Goal: Task Accomplishment & Management: Use online tool/utility

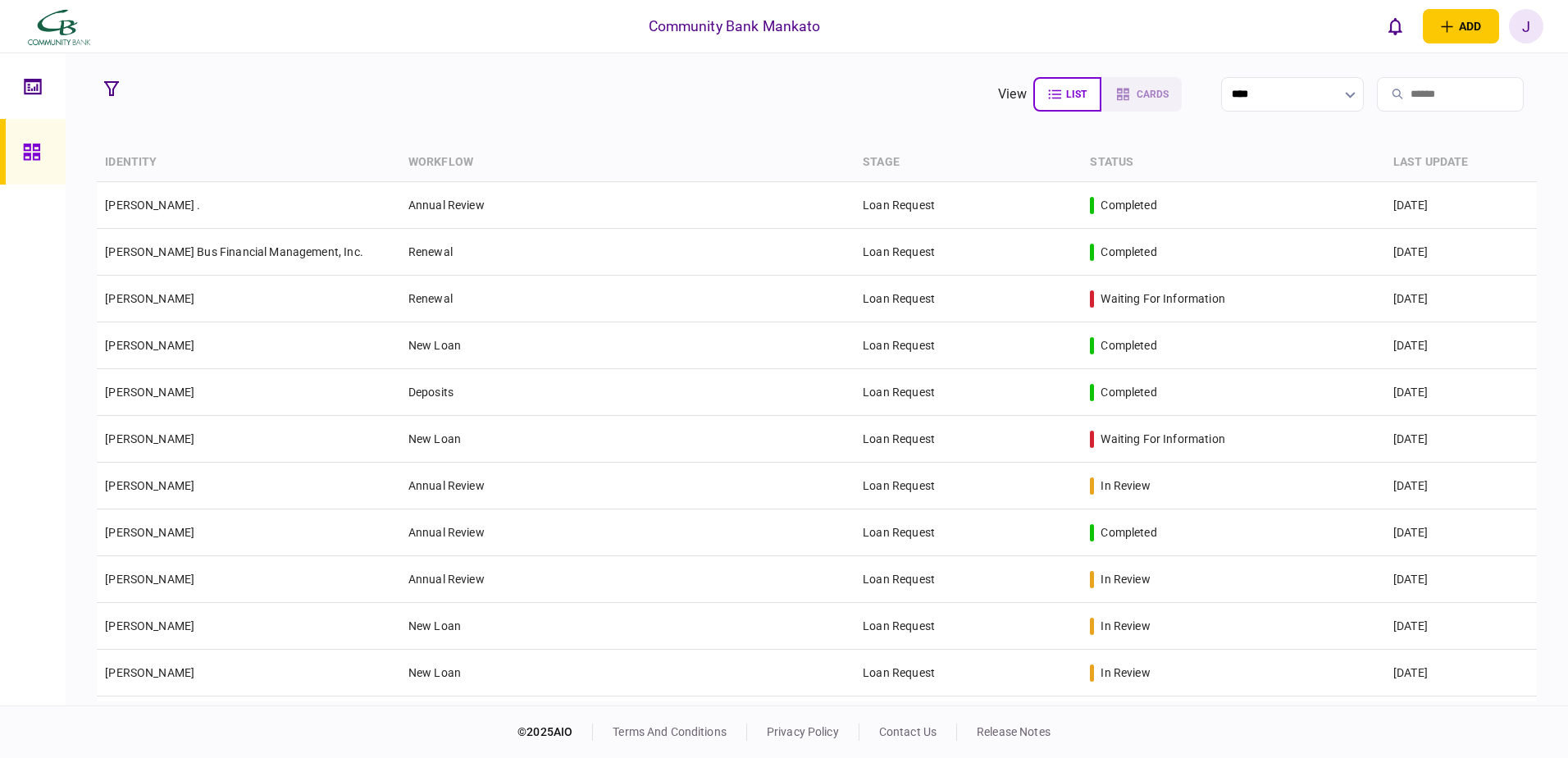
click at [1403, 98] on input "search" at bounding box center [1450, 94] width 147 height 35
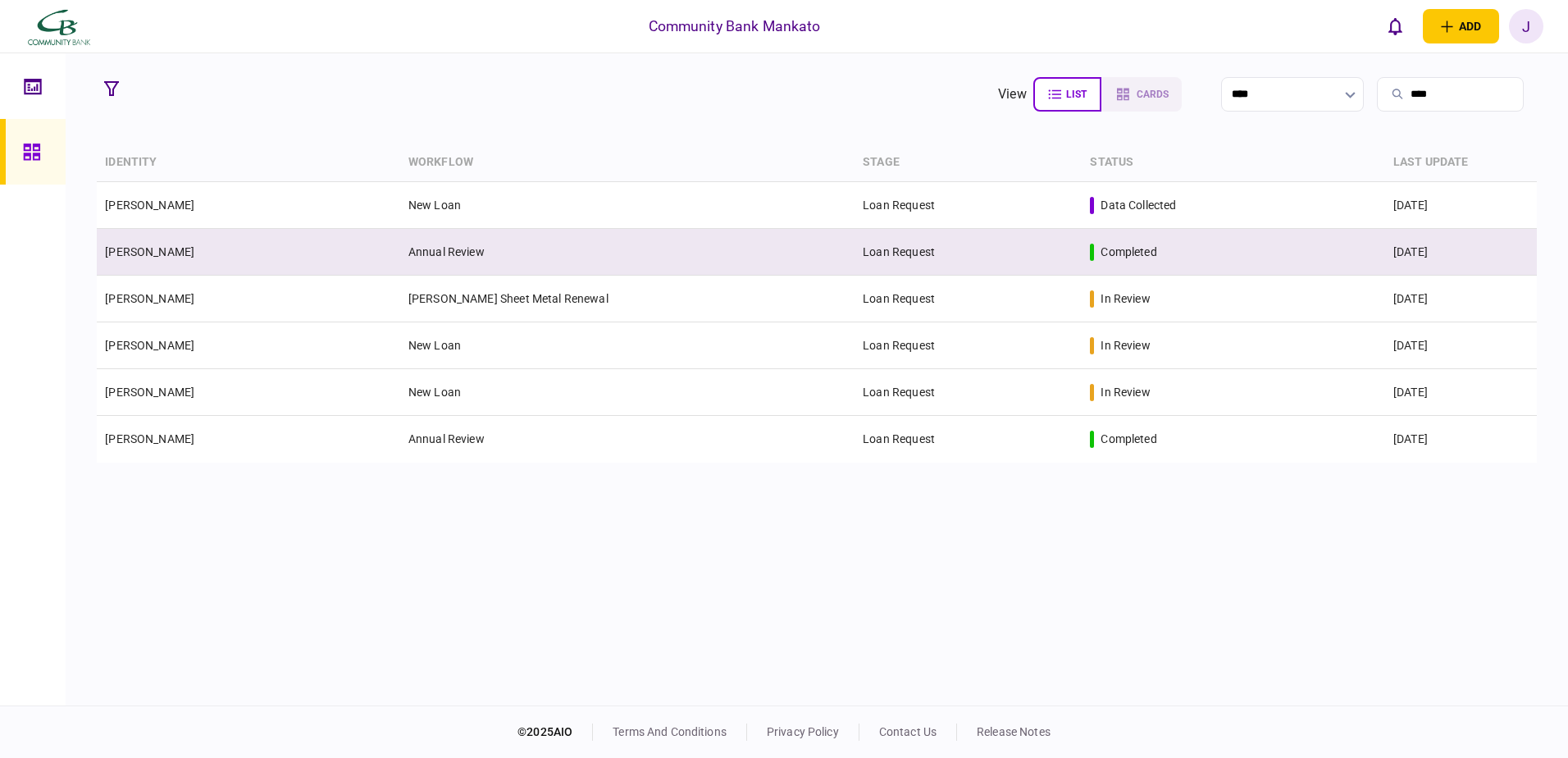
type input "****"
click at [505, 255] on td "Annual Review" at bounding box center [627, 252] width 454 height 47
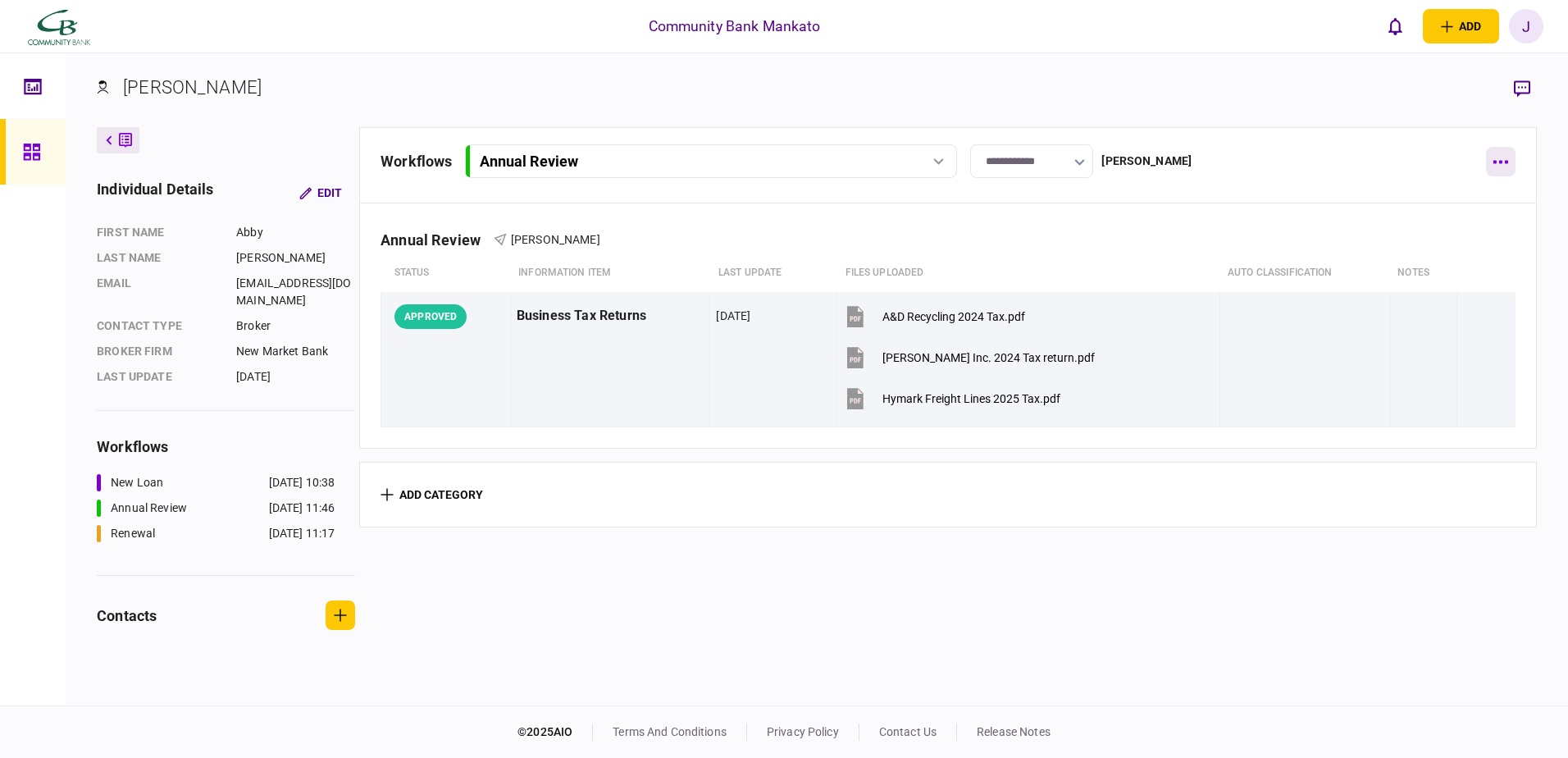
click at [1495, 162] on icon "button" at bounding box center [1500, 162] width 15 height 3
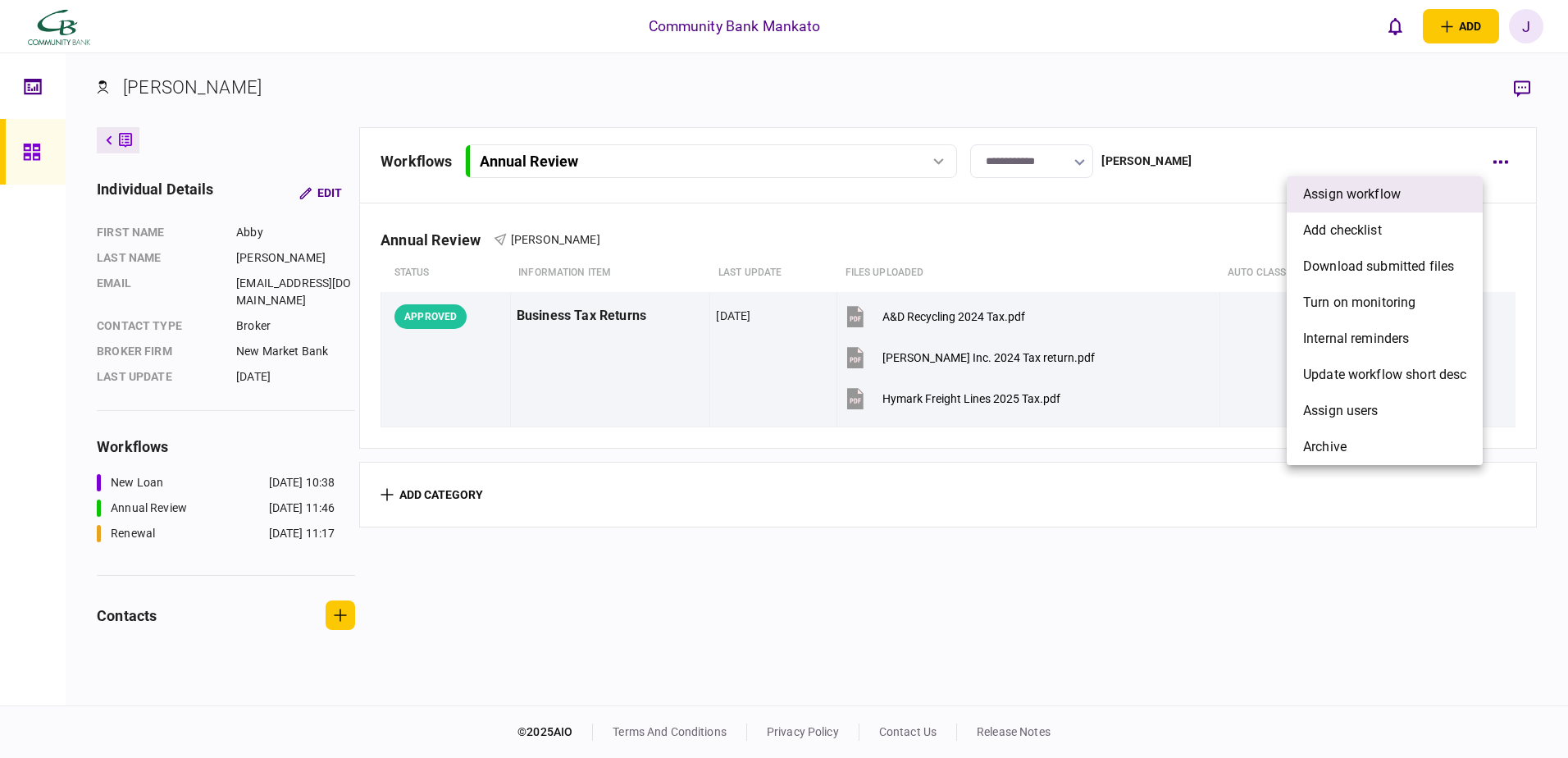
click at [1368, 197] on span "assign workflow" at bounding box center [1351, 194] width 98 height 20
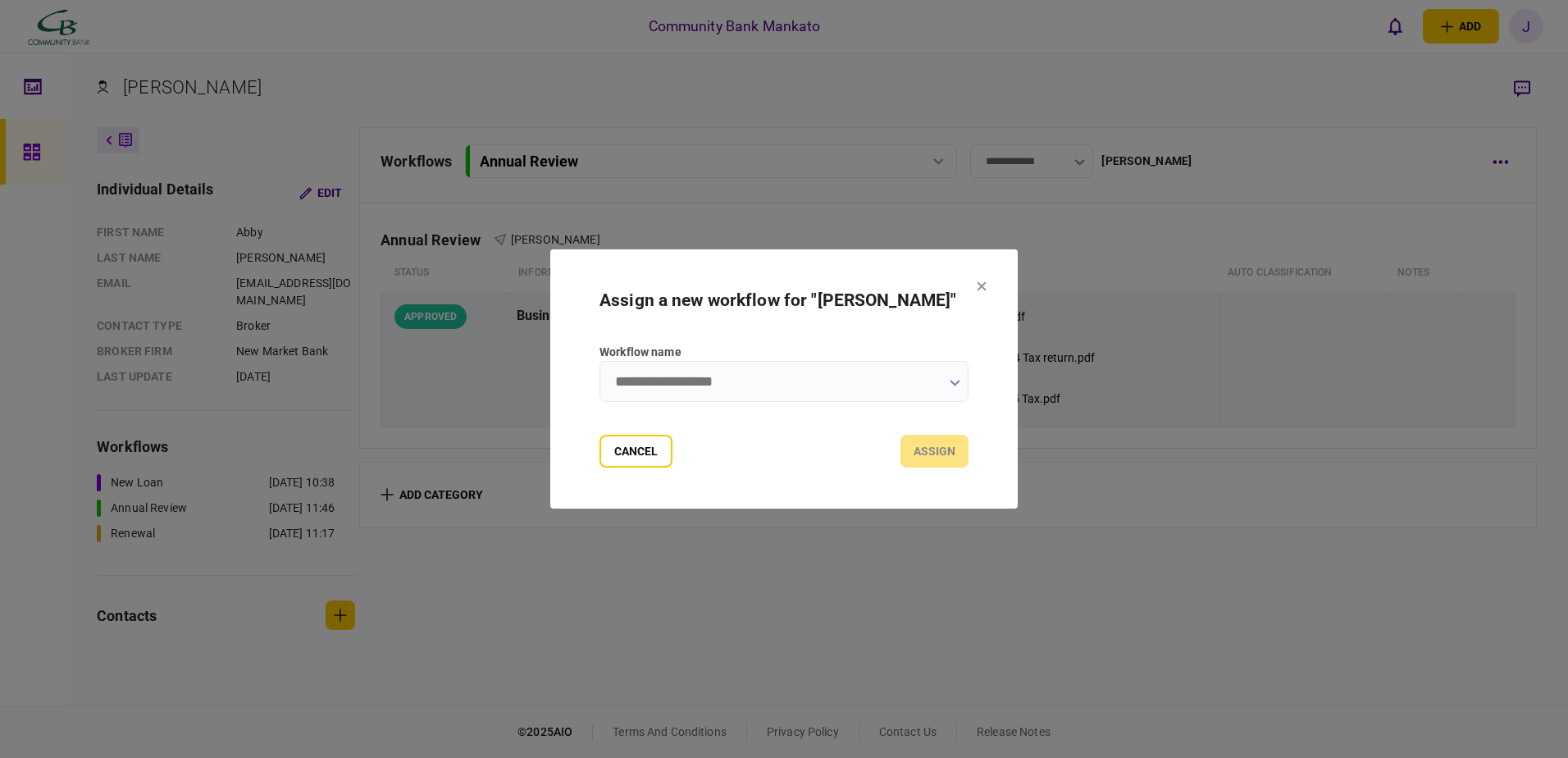
click at [957, 382] on icon "button" at bounding box center [954, 383] width 10 height 7
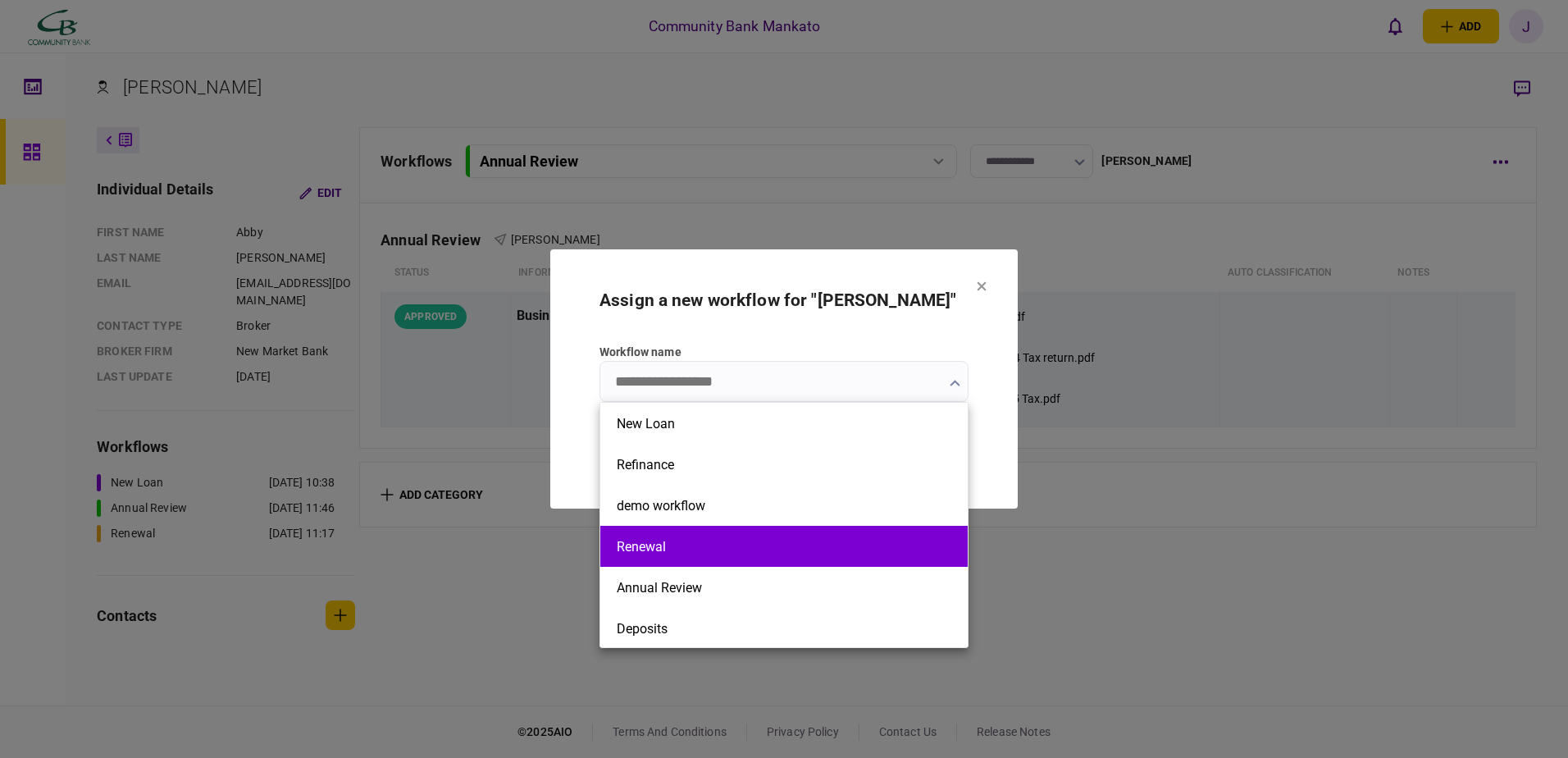
click at [653, 555] on li "Renewal" at bounding box center [784, 545] width 367 height 41
type input "*******"
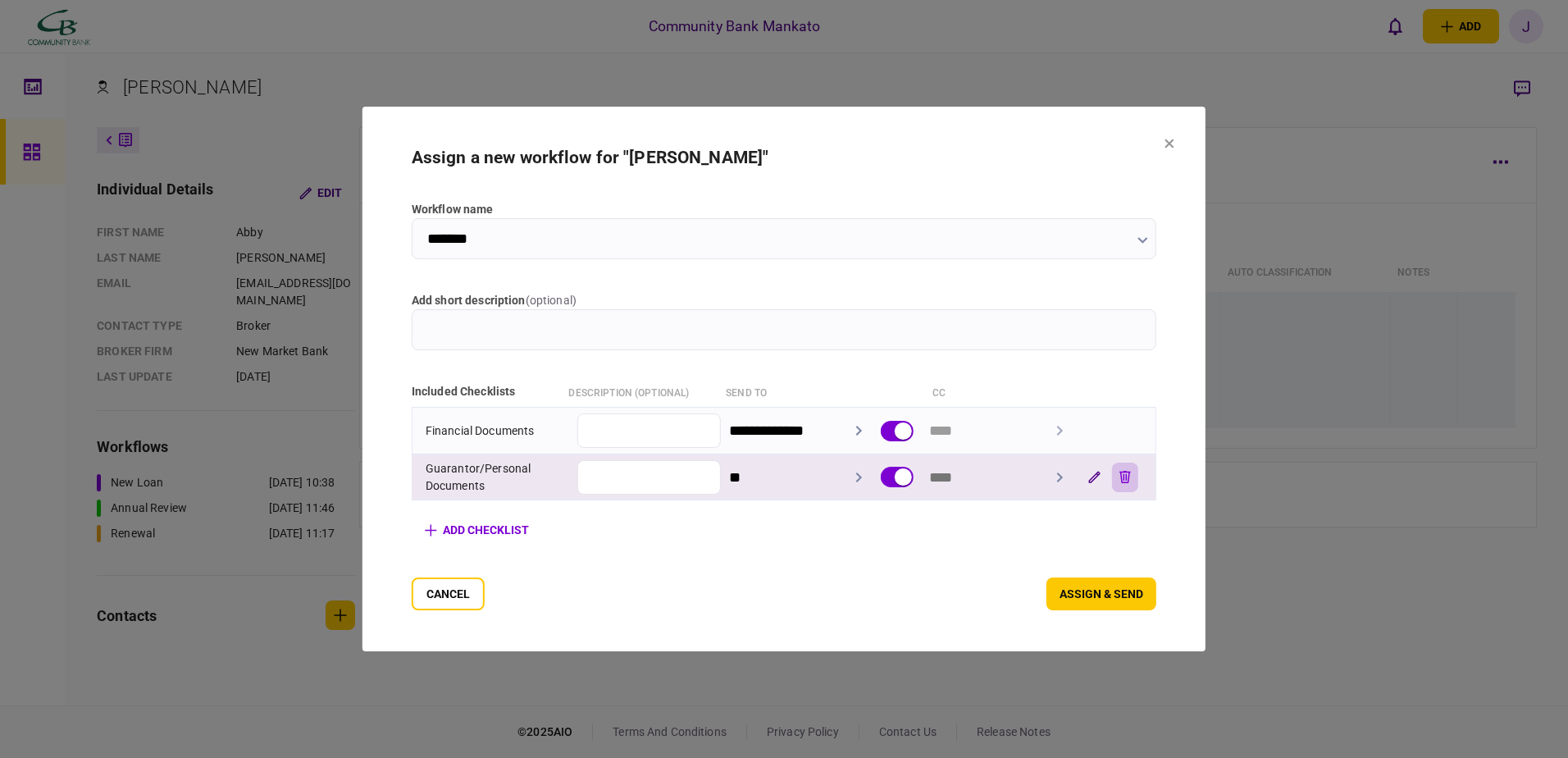
click at [1131, 475] on icon "button" at bounding box center [1124, 477] width 11 height 12
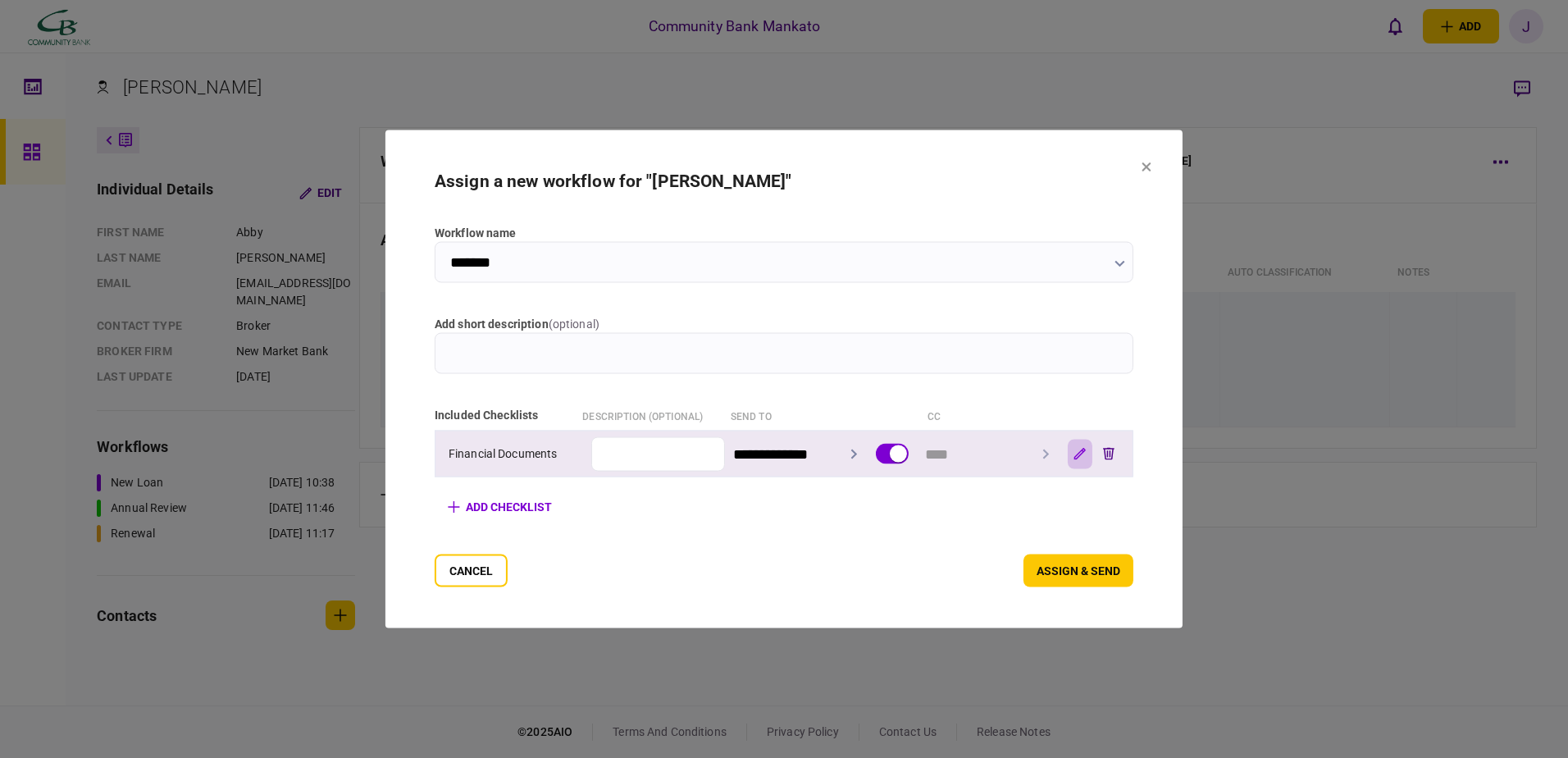
click at [1086, 451] on icon "button" at bounding box center [1079, 454] width 12 height 12
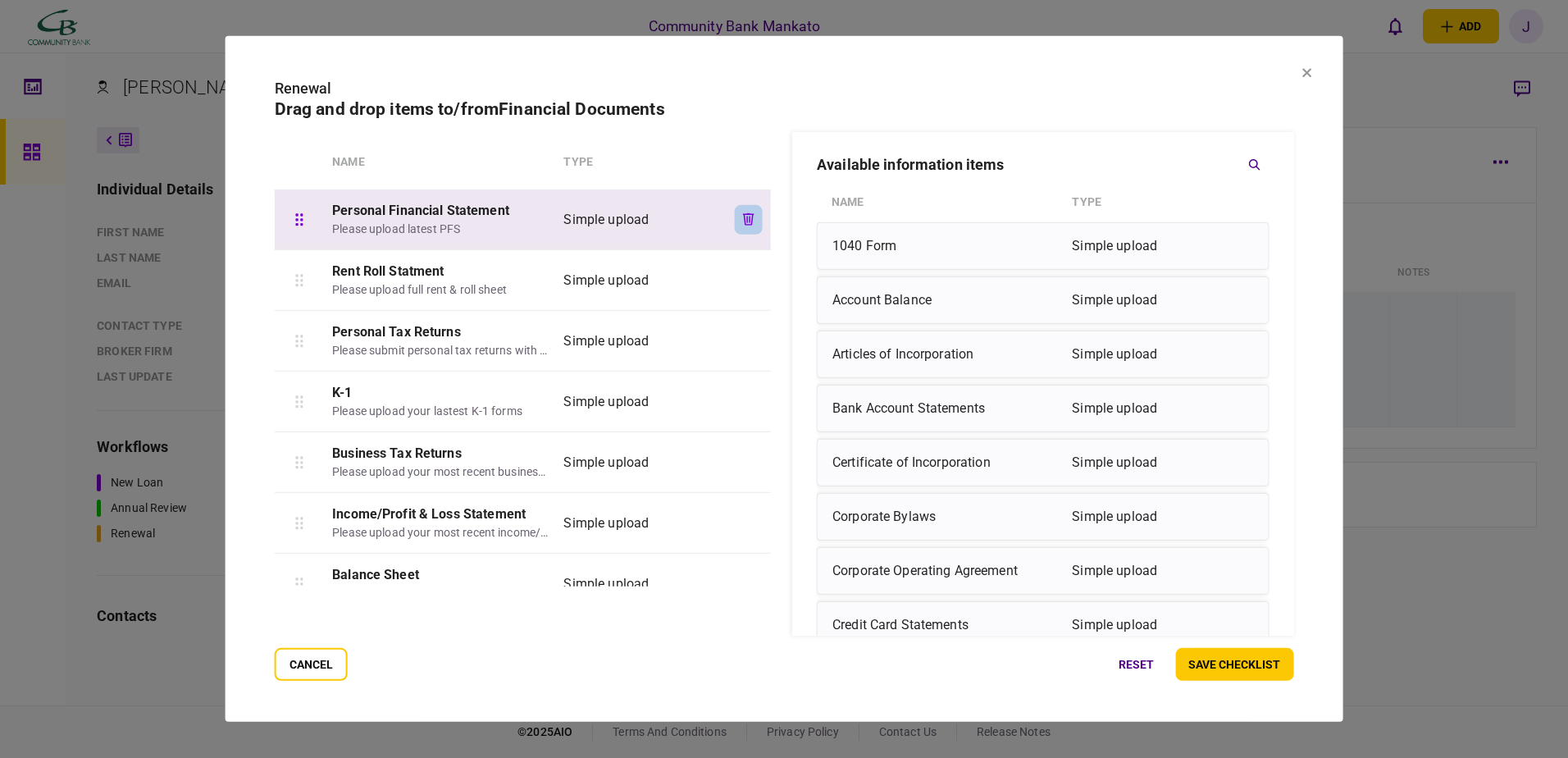
click at [748, 217] on icon "button" at bounding box center [748, 220] width 11 height 12
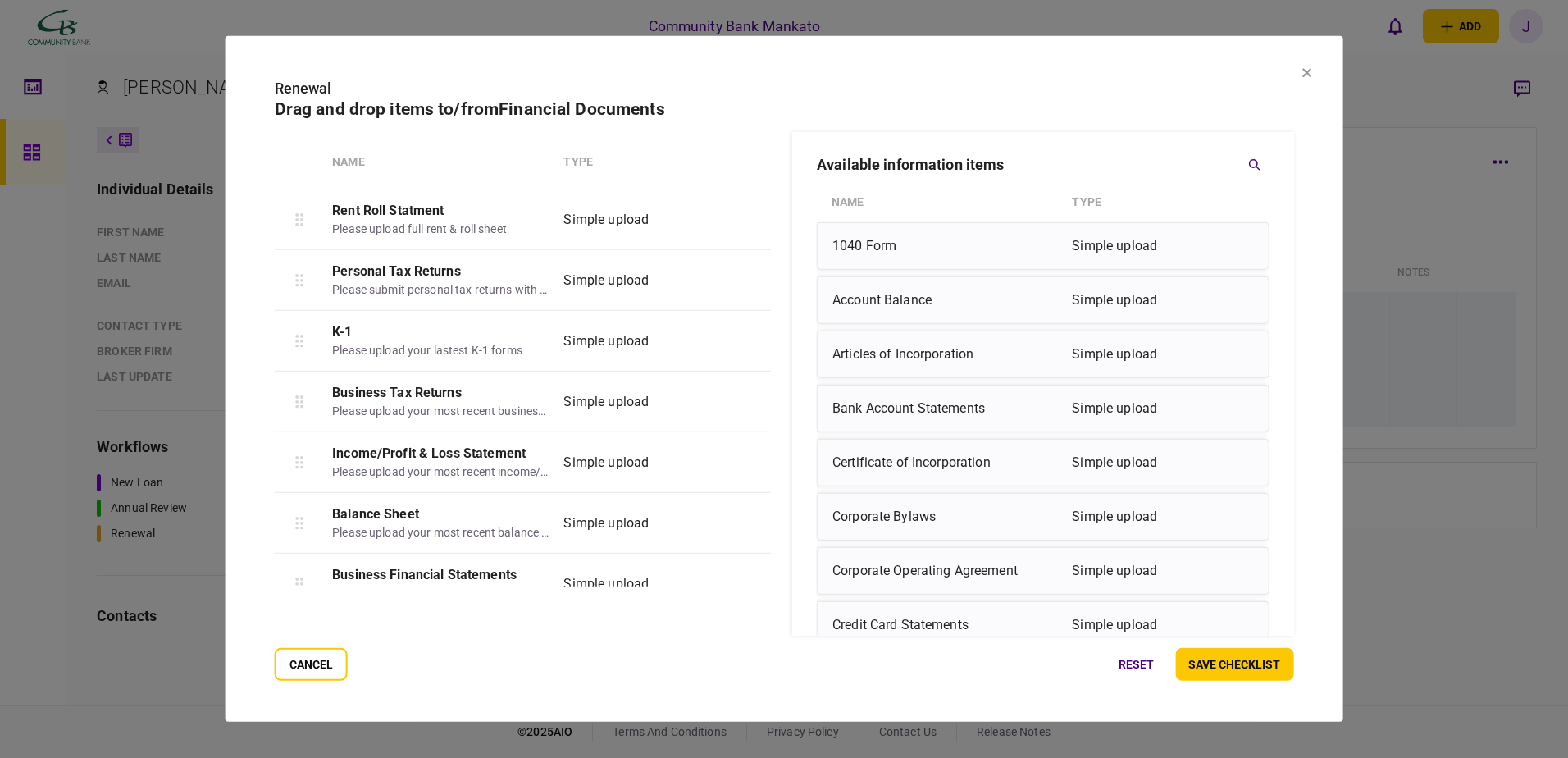
click at [748, 217] on icon "button" at bounding box center [748, 220] width 11 height 12
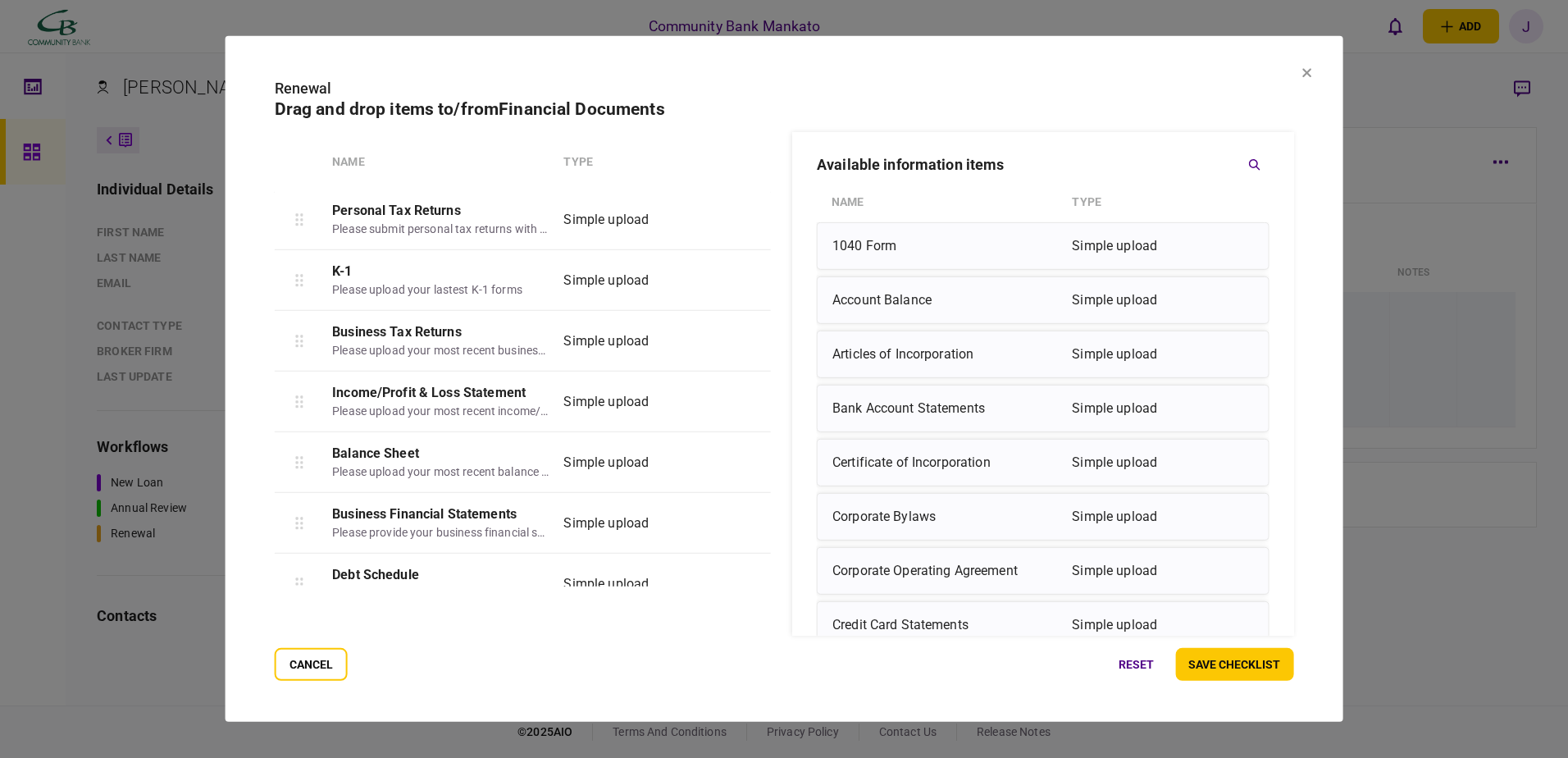
click at [748, 217] on icon "button" at bounding box center [748, 220] width 11 height 12
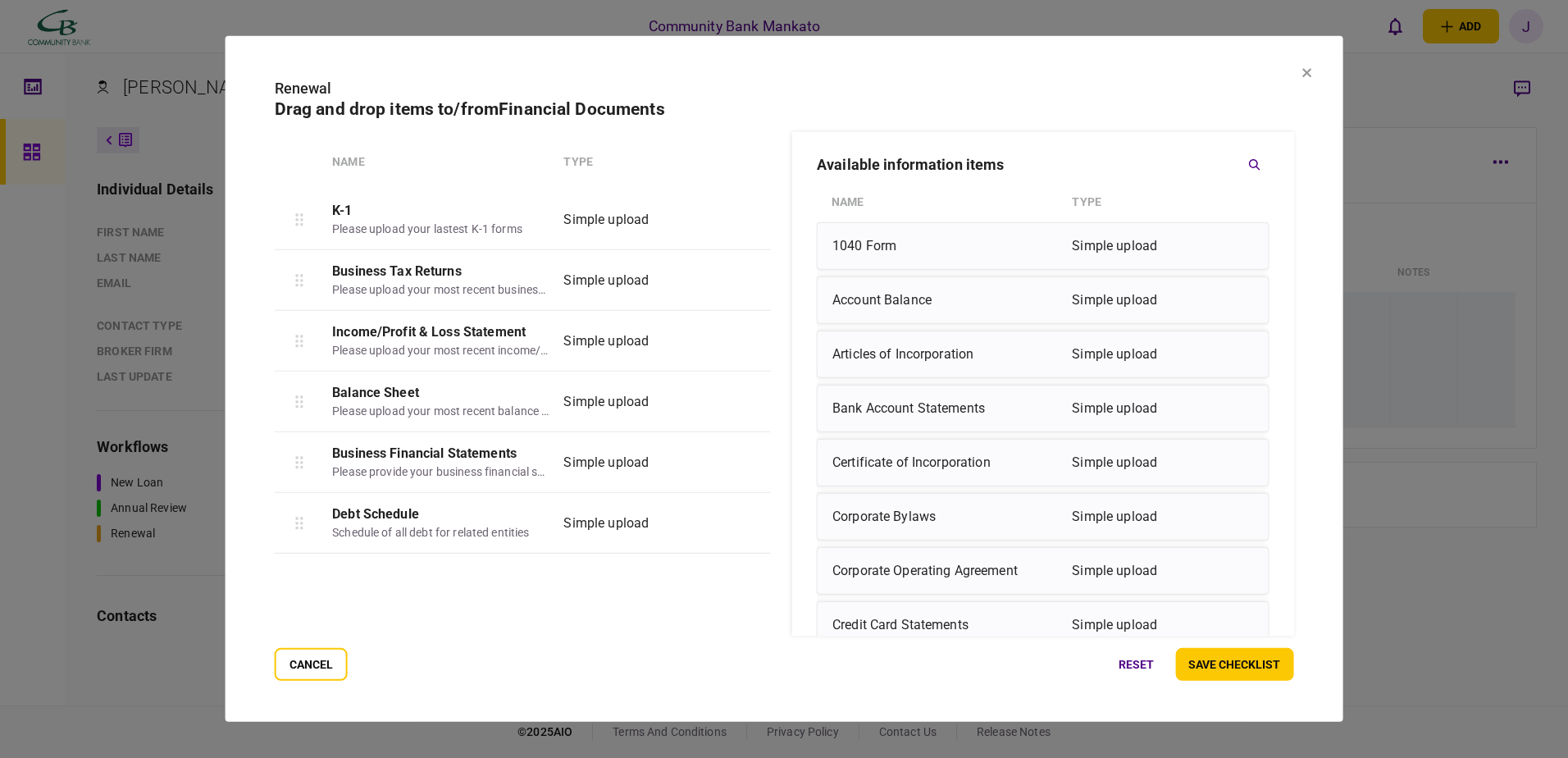
click at [748, 217] on icon "button" at bounding box center [748, 220] width 11 height 12
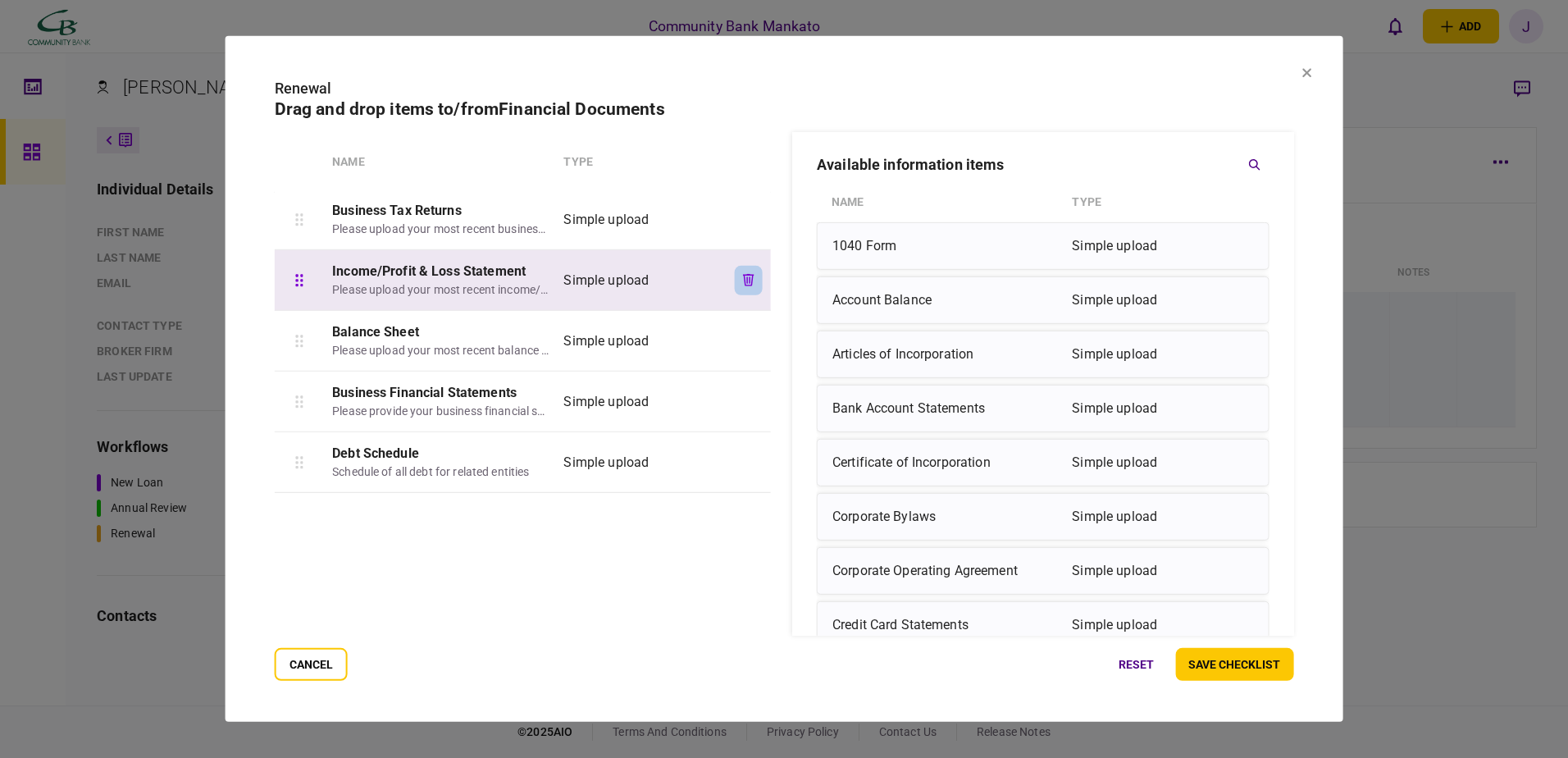
click at [746, 280] on icon "button" at bounding box center [748, 280] width 11 height 12
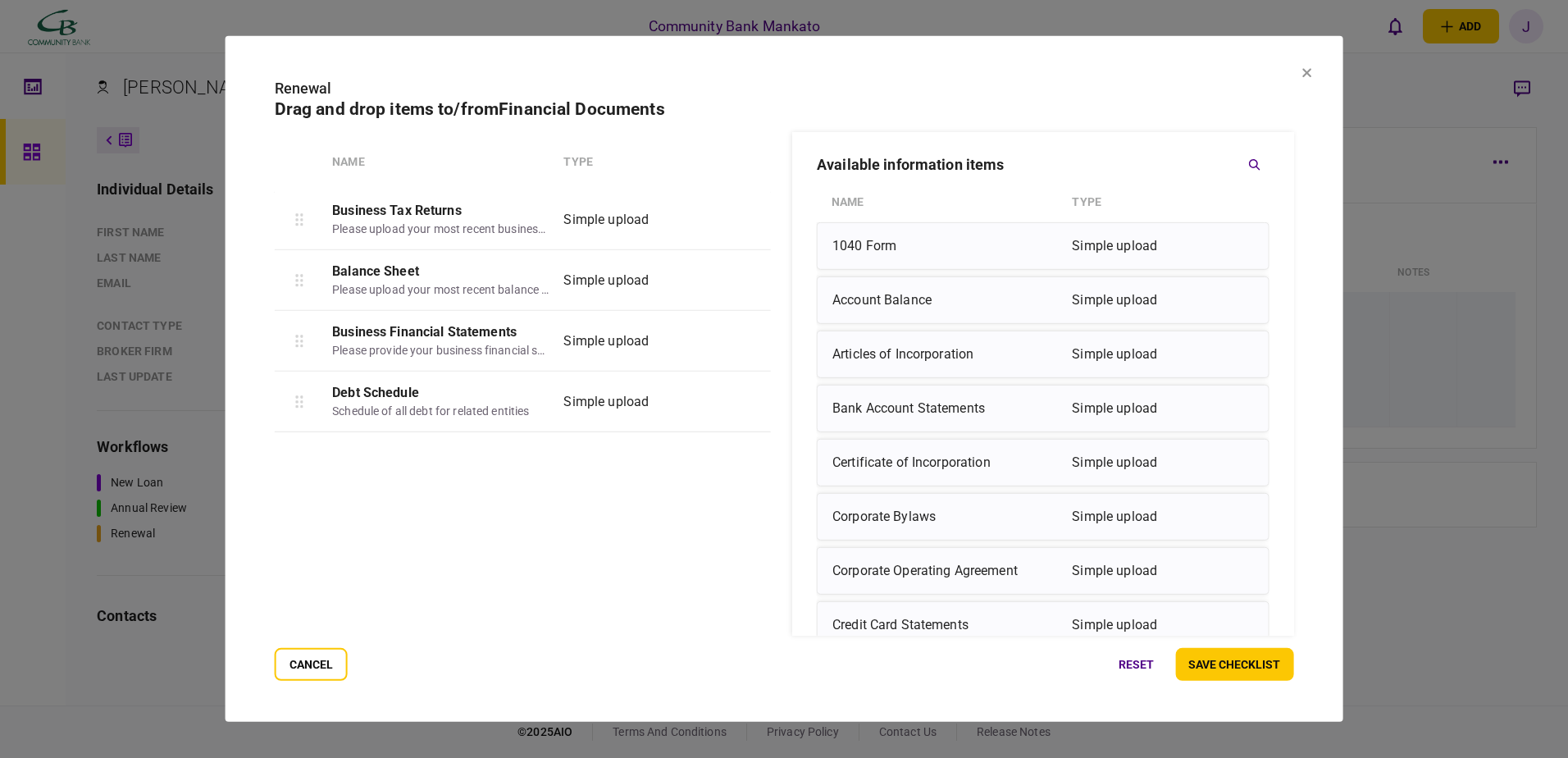
click at [746, 280] on icon "button" at bounding box center [748, 280] width 11 height 12
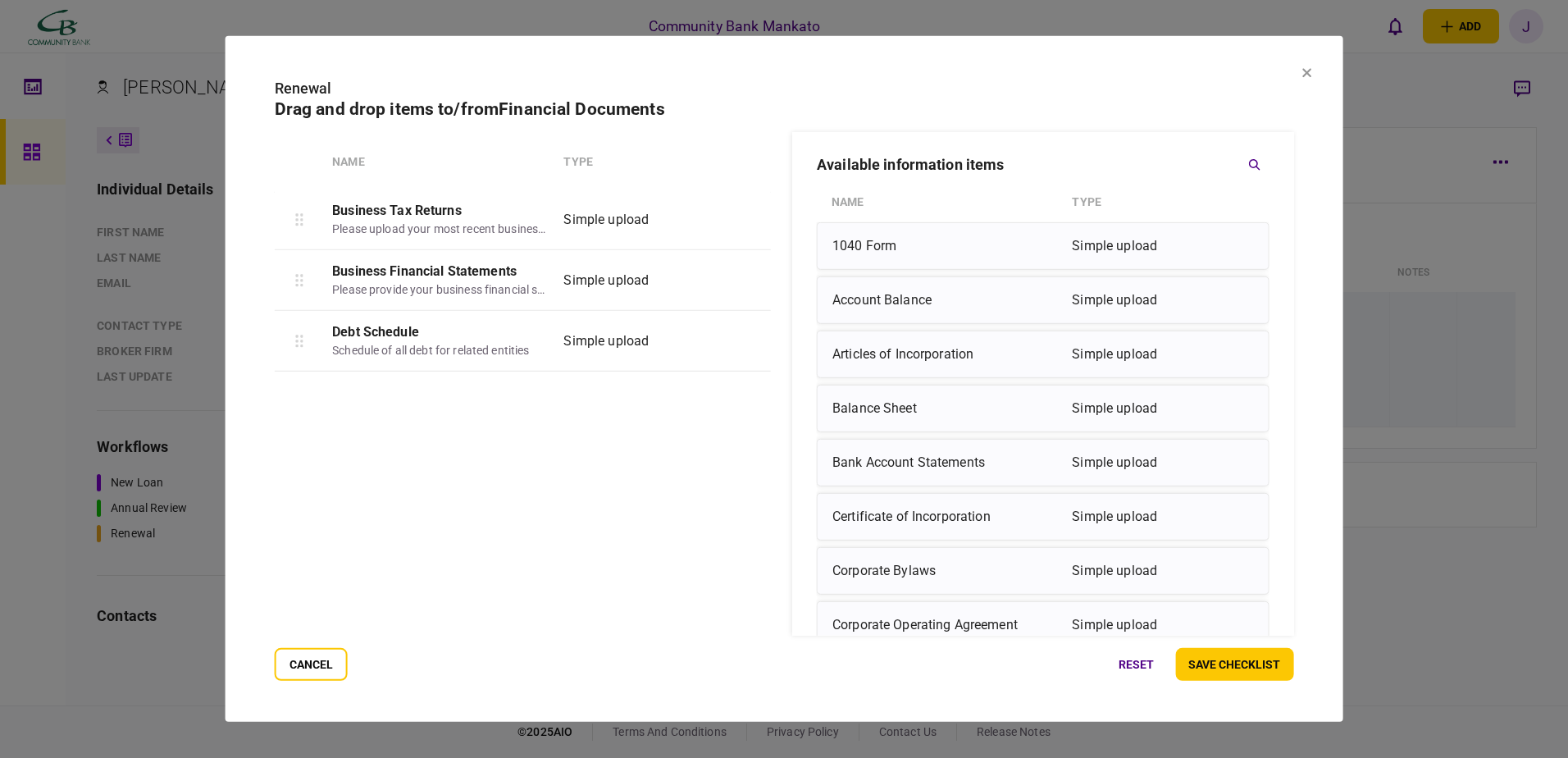
click at [746, 280] on icon "button" at bounding box center [748, 280] width 11 height 12
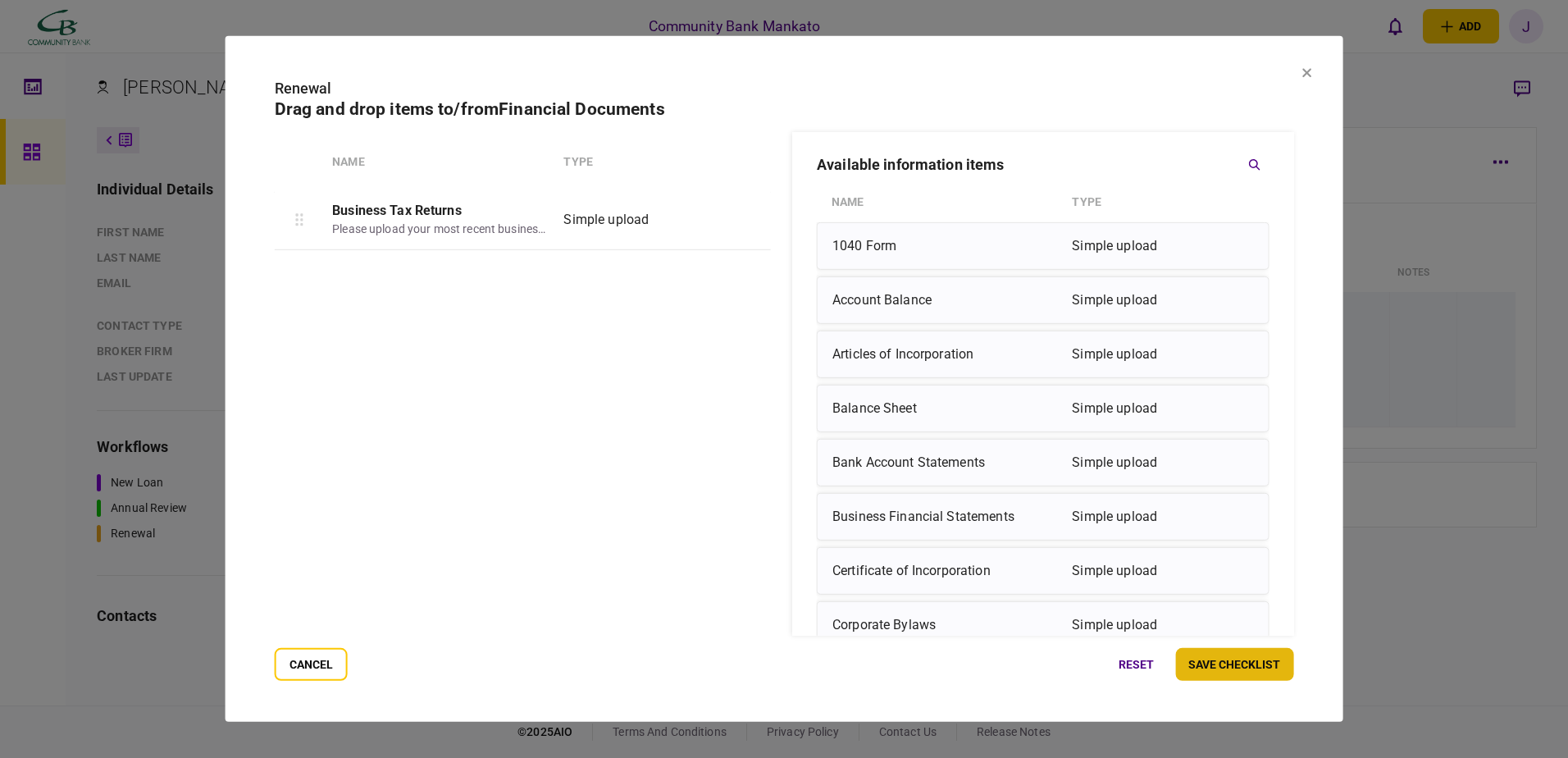
click at [1197, 653] on button "save checklist" at bounding box center [1234, 665] width 118 height 33
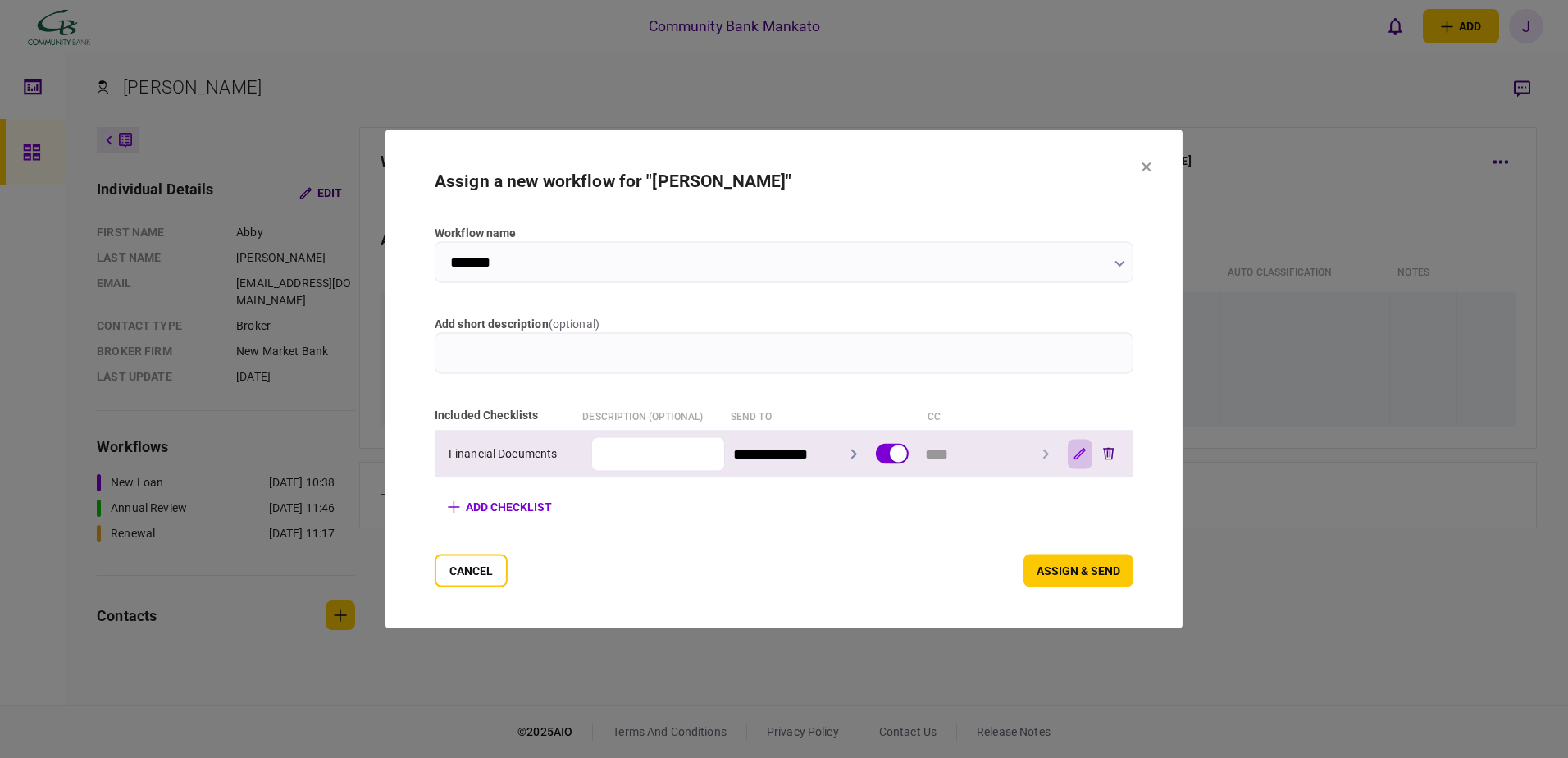
click at [1086, 448] on icon "button" at bounding box center [1079, 454] width 12 height 12
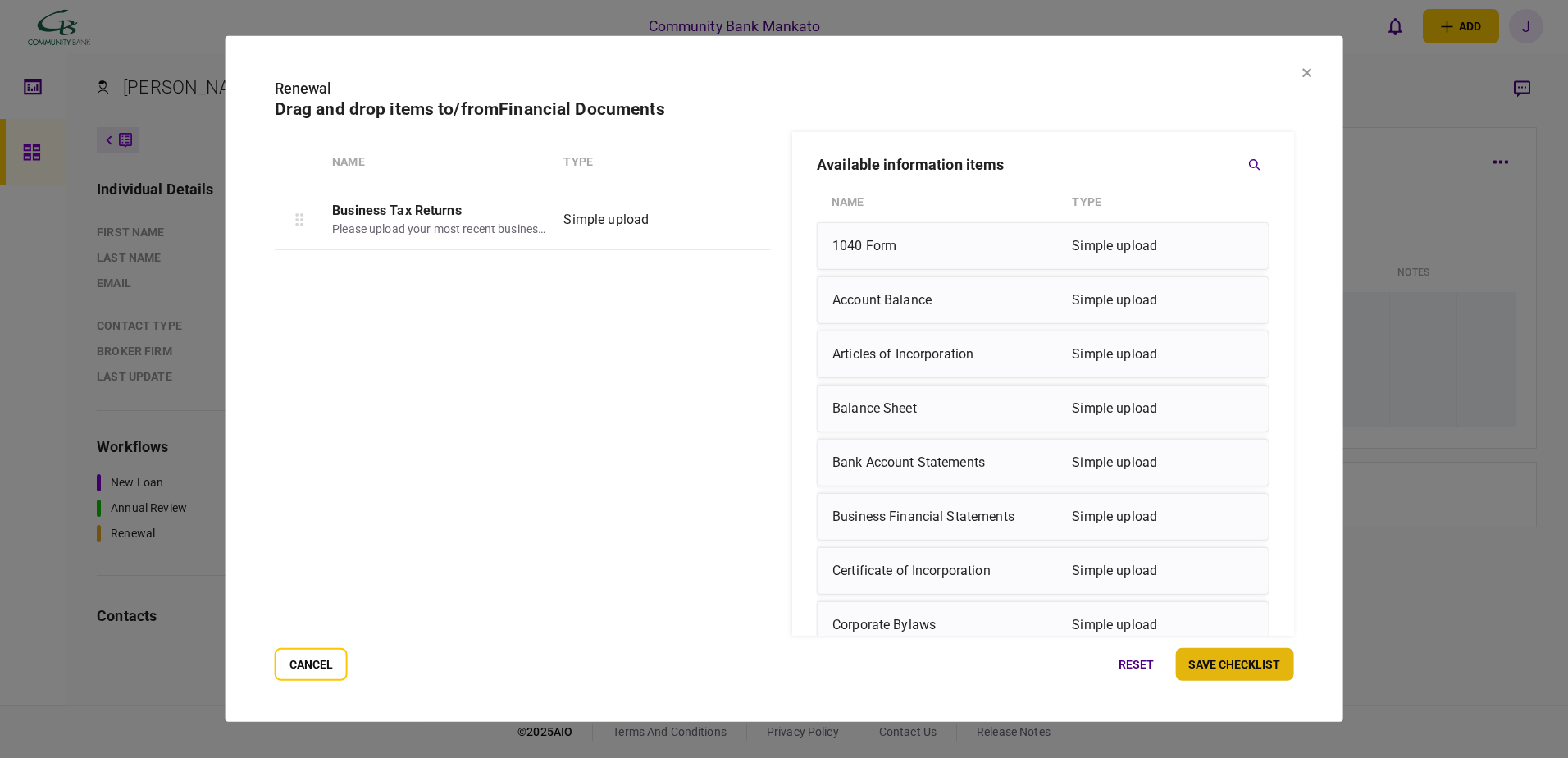
click at [1222, 663] on button "save checklist" at bounding box center [1234, 665] width 118 height 33
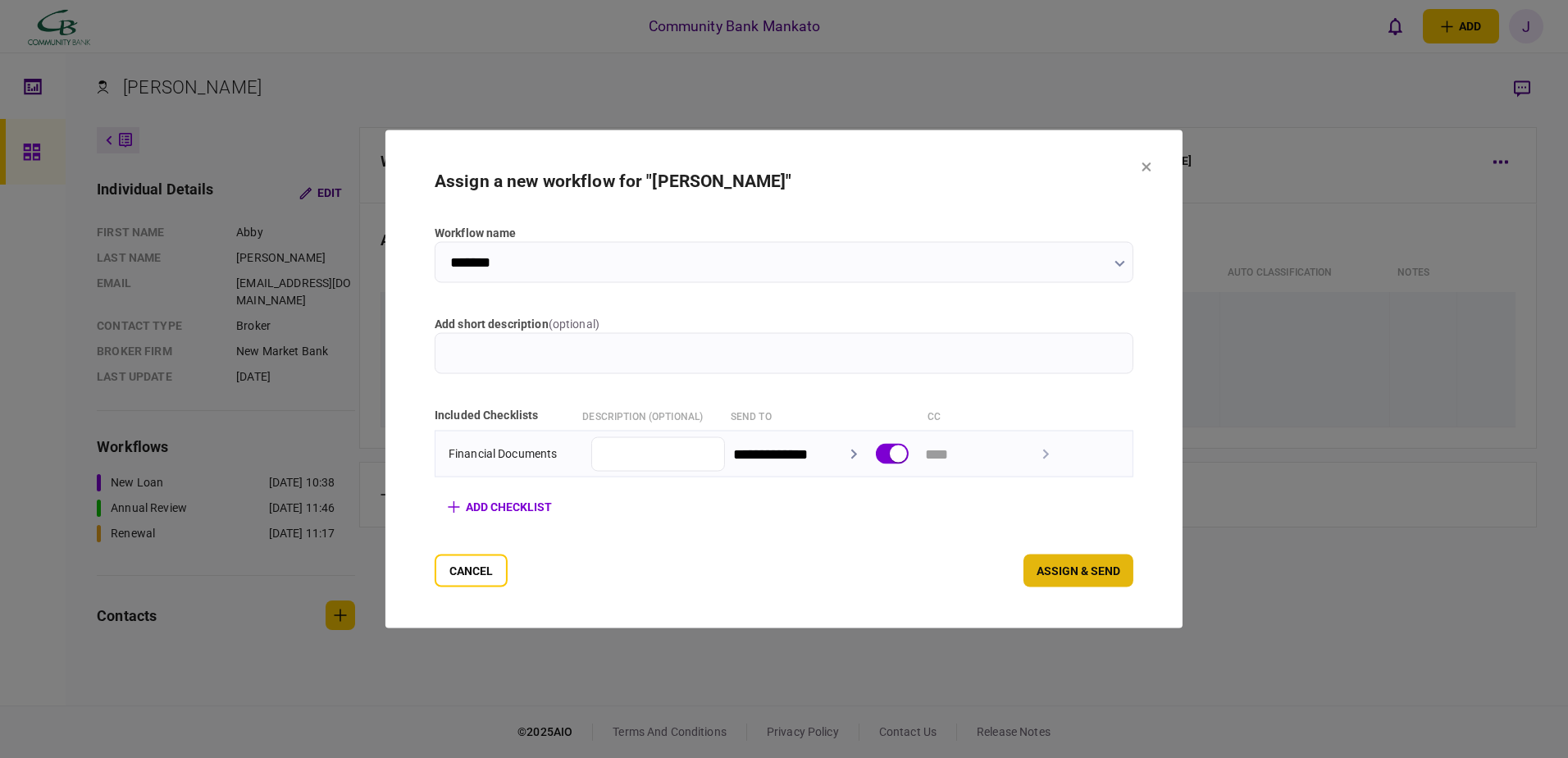
click at [1128, 566] on button "assign & send" at bounding box center [1077, 571] width 110 height 33
